Goal: Transaction & Acquisition: Purchase product/service

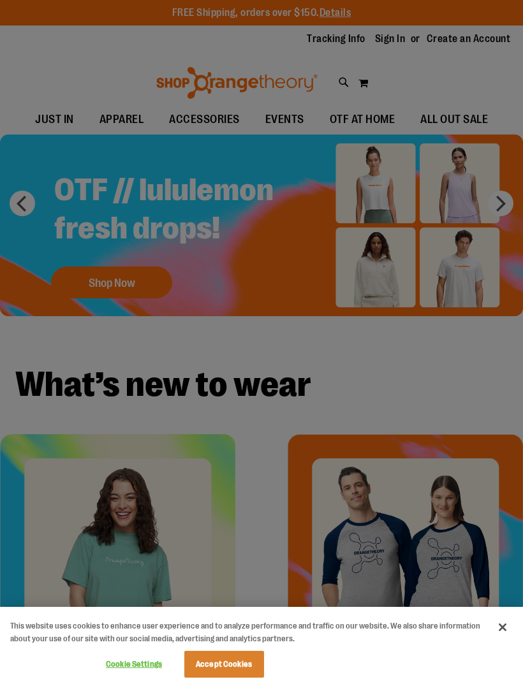
click at [504, 623] on button "Close" at bounding box center [502, 627] width 28 height 28
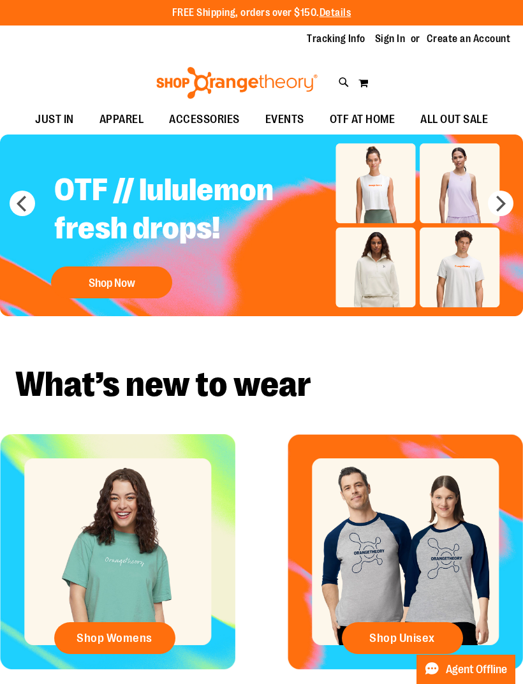
click at [133, 632] on span "Shop Womens" at bounding box center [114, 638] width 76 height 14
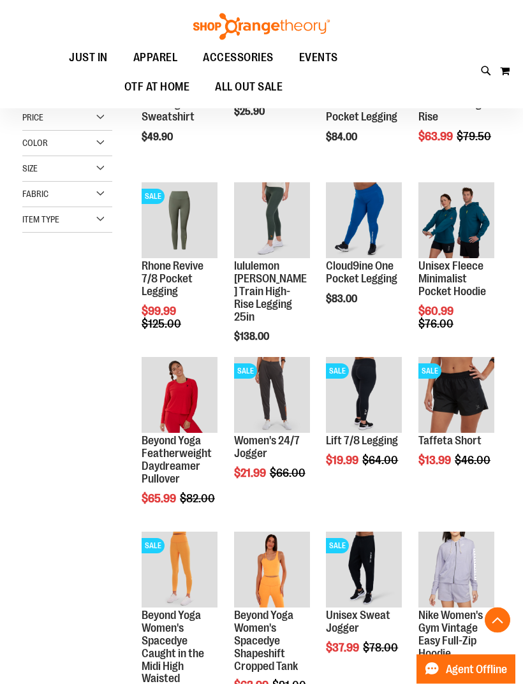
scroll to position [245, 0]
click at [502, 483] on main "**********" at bounding box center [261, 526] width 523 height 1212
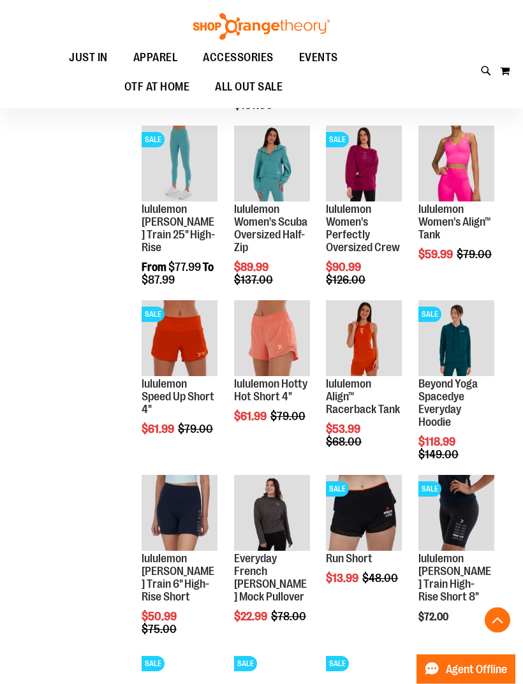
scroll to position [1001, 0]
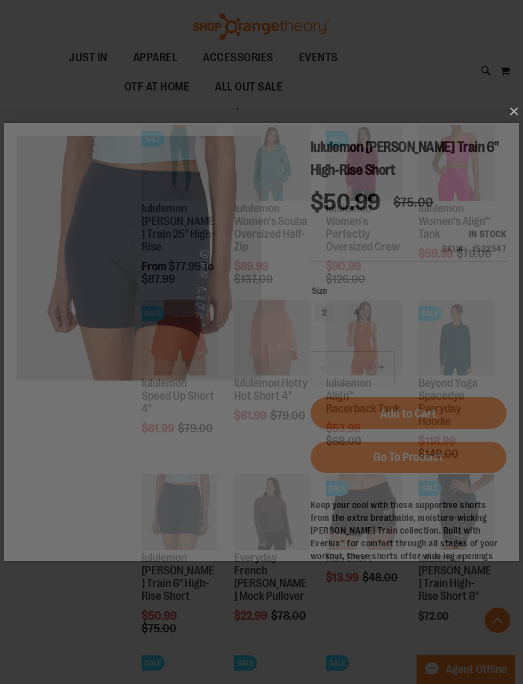
scroll to position [0, 0]
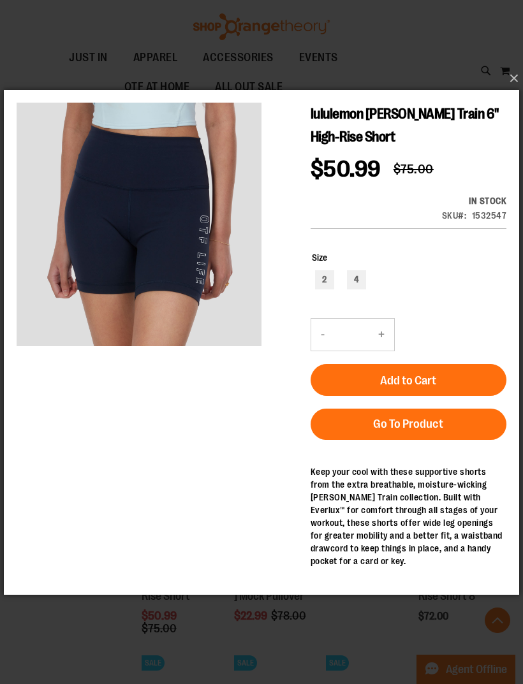
click at [515, 92] on button "×" at bounding box center [265, 78] width 515 height 28
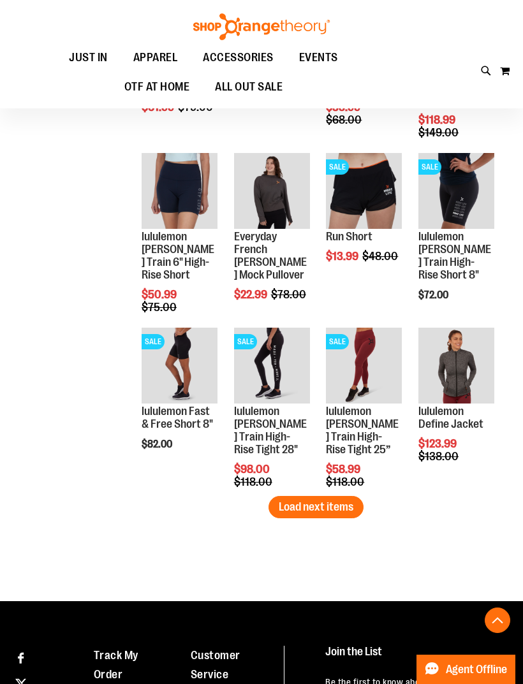
scroll to position [1323, 0]
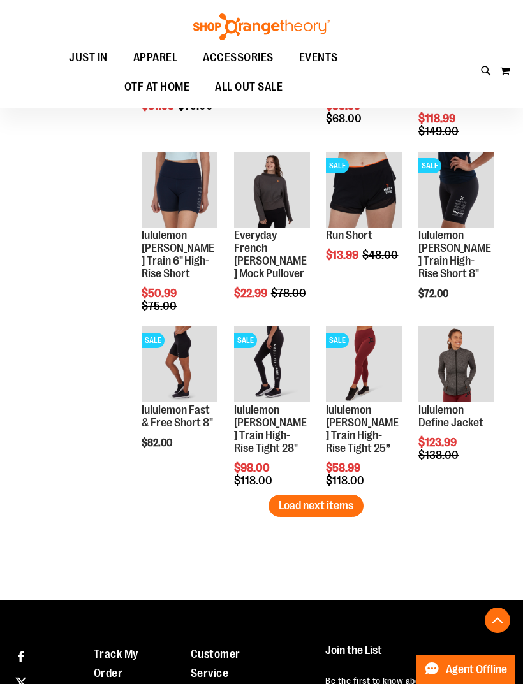
click at [329, 504] on span "Load next items" at bounding box center [316, 505] width 75 height 13
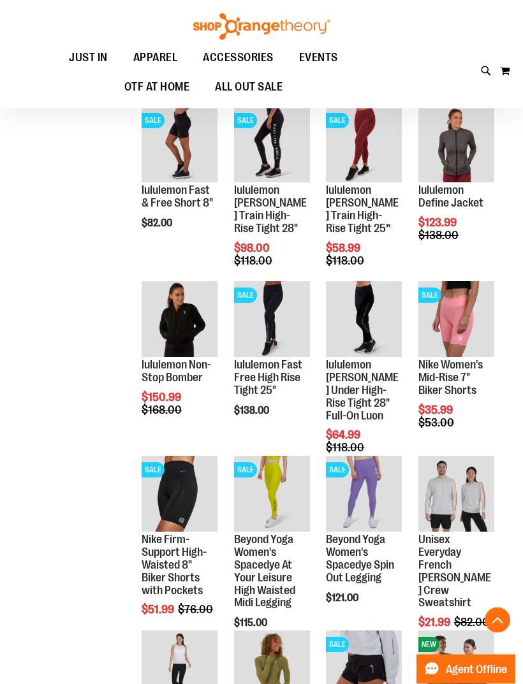
scroll to position [1544, 0]
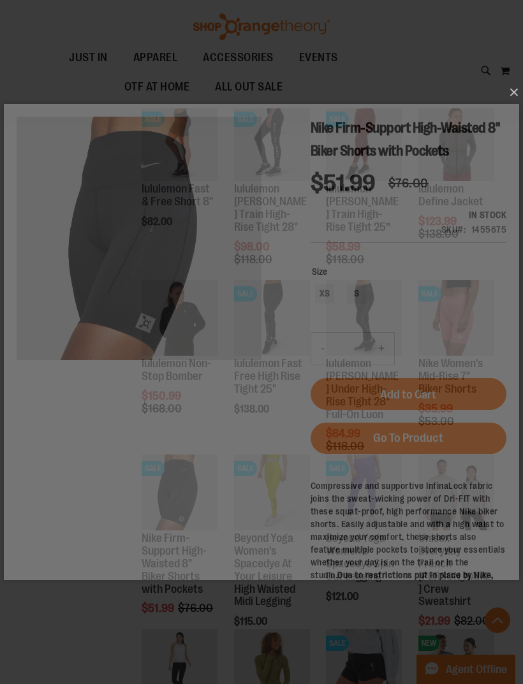
scroll to position [0, 0]
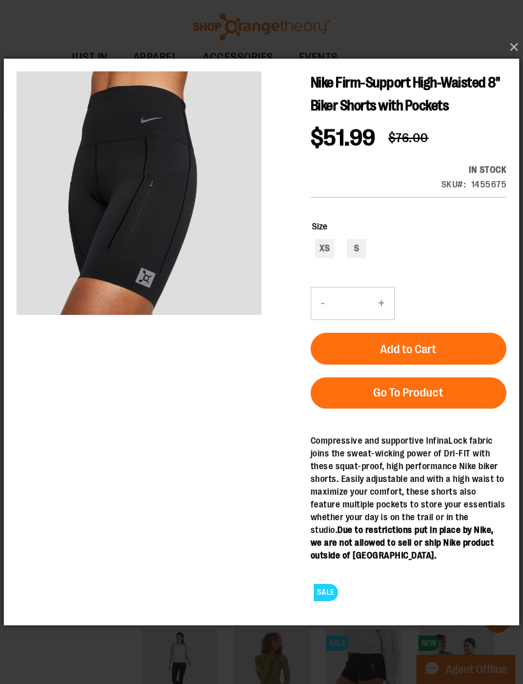
click at [514, 61] on button "×" at bounding box center [265, 47] width 515 height 28
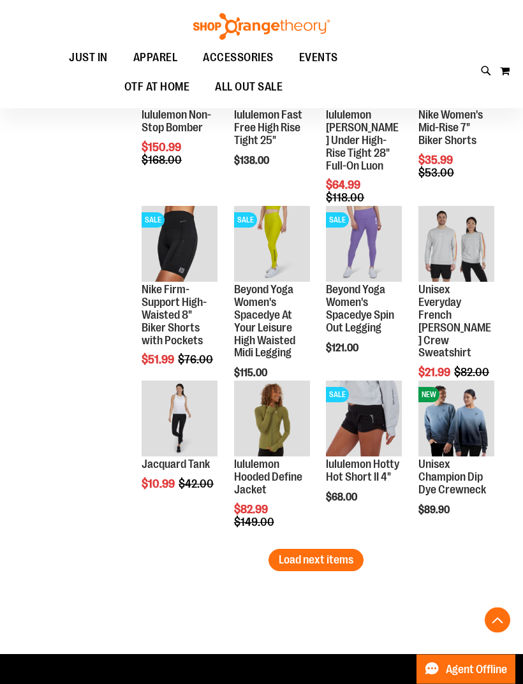
scroll to position [1794, 0]
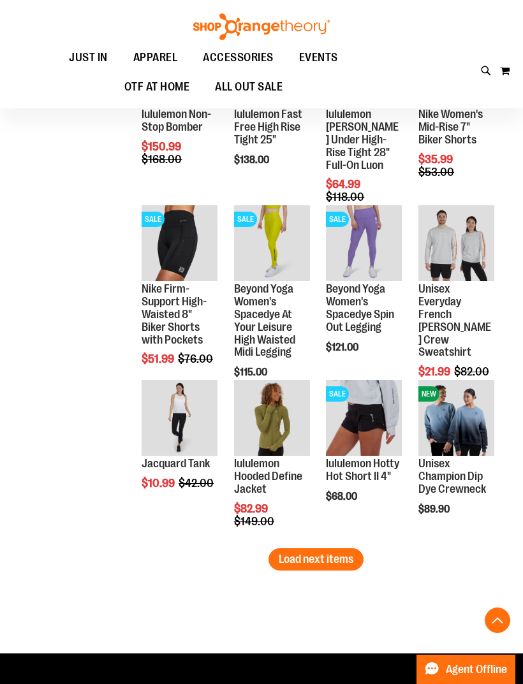
click at [328, 554] on span "Load next items" at bounding box center [316, 559] width 75 height 13
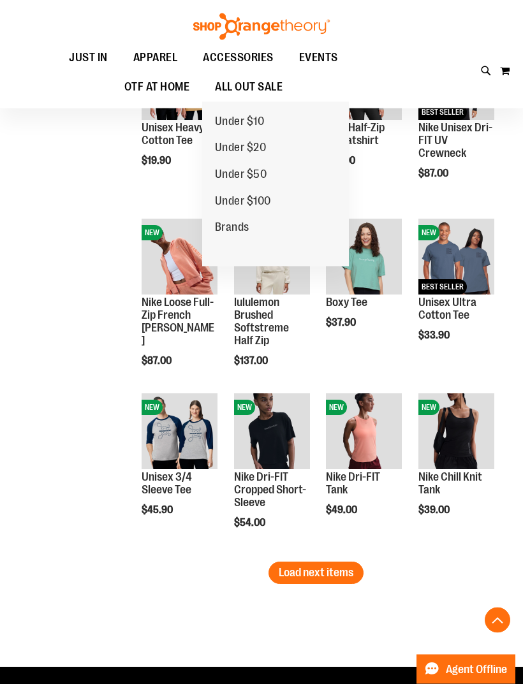
scroll to position [2305, 0]
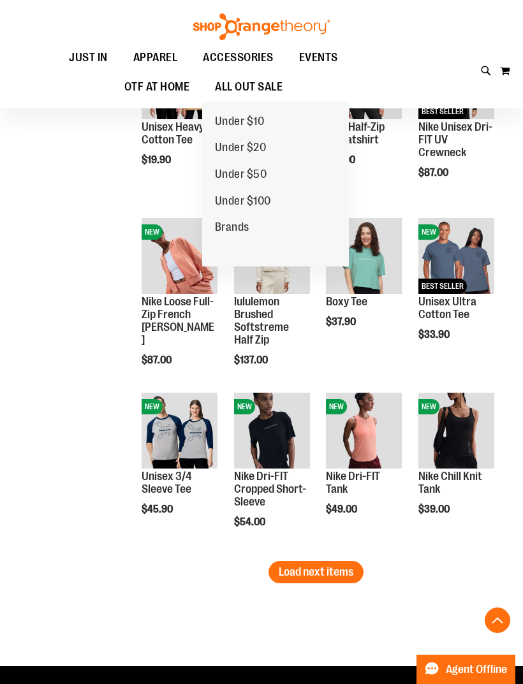
click at [333, 562] on button "Load next items" at bounding box center [315, 572] width 95 height 22
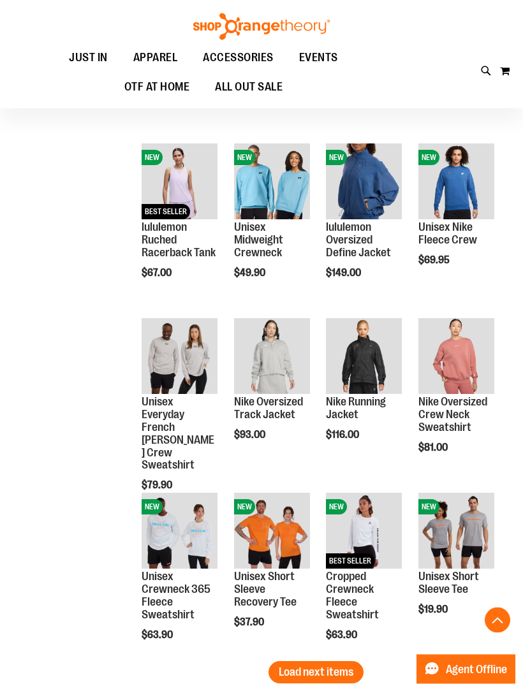
scroll to position [2731, 0]
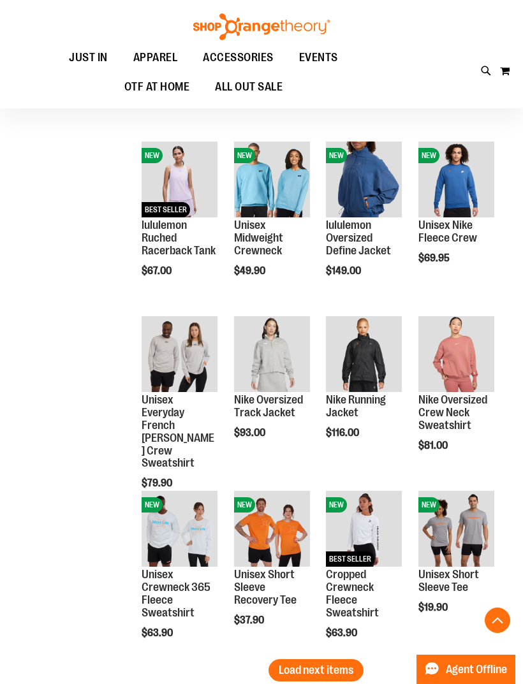
click at [327, 665] on span "Load next items" at bounding box center [316, 670] width 75 height 13
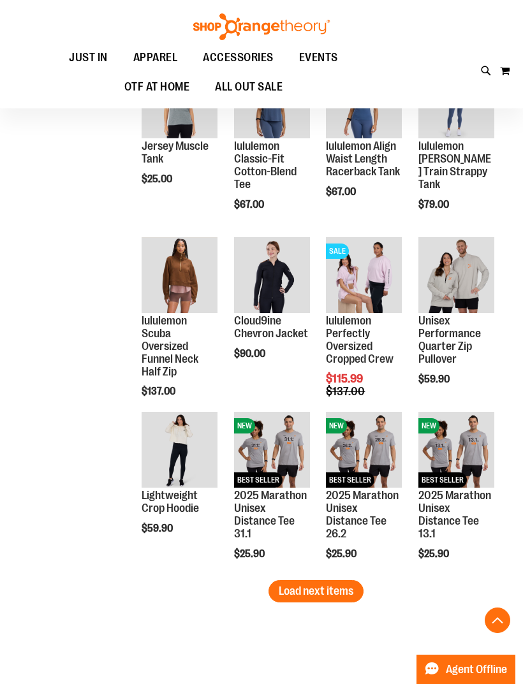
scroll to position [3334, 0]
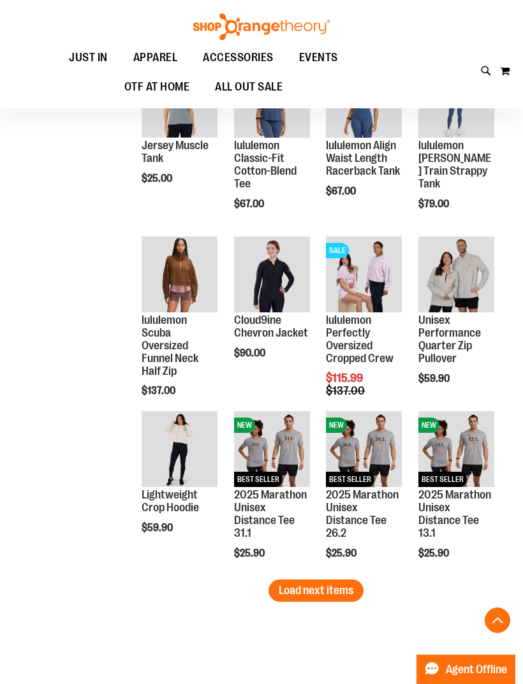
click at [323, 590] on span "Load next items" at bounding box center [316, 590] width 75 height 13
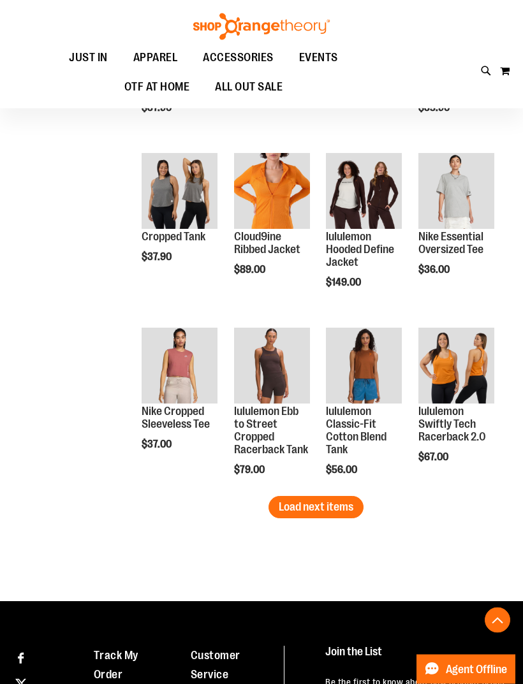
scroll to position [3942, 0]
click at [335, 505] on span "Load next items" at bounding box center [316, 506] width 75 height 13
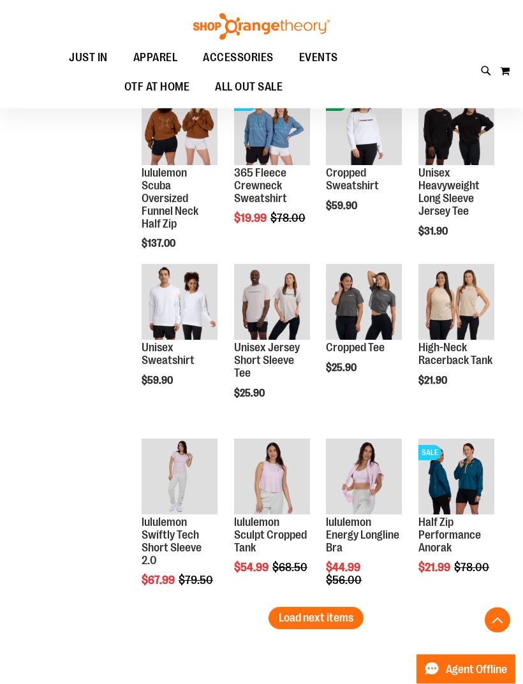
scroll to position [4357, 0]
